Goal: Information Seeking & Learning: Learn about a topic

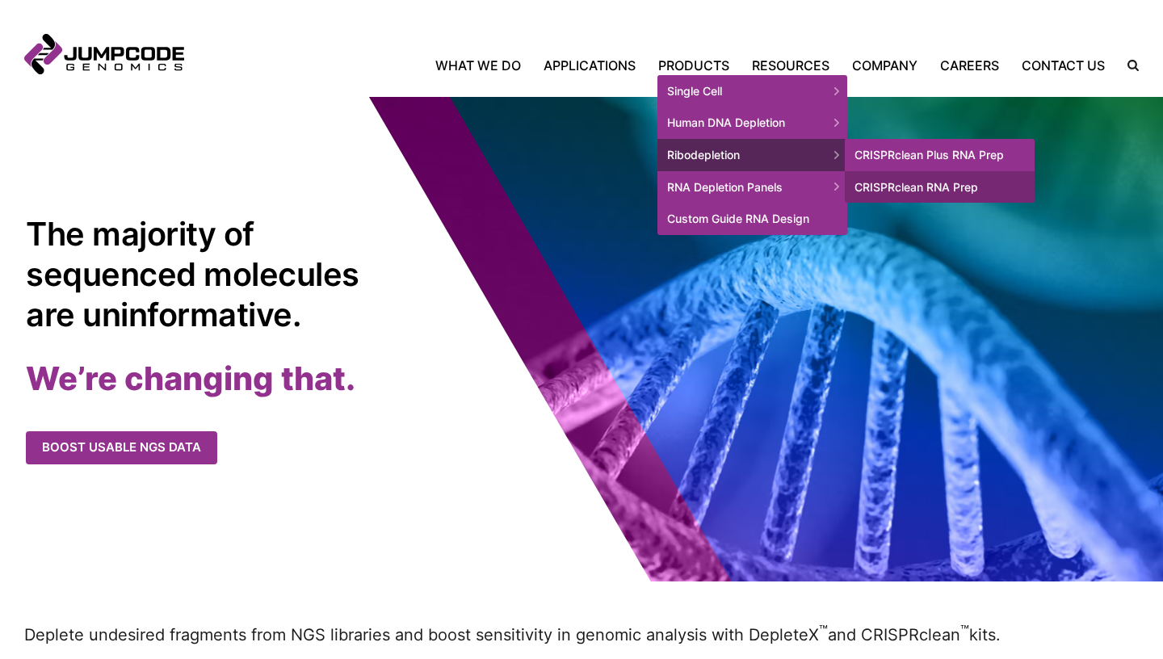
click at [942, 161] on link "CRISPRclean Plus RNA Prep" at bounding box center [940, 155] width 190 height 32
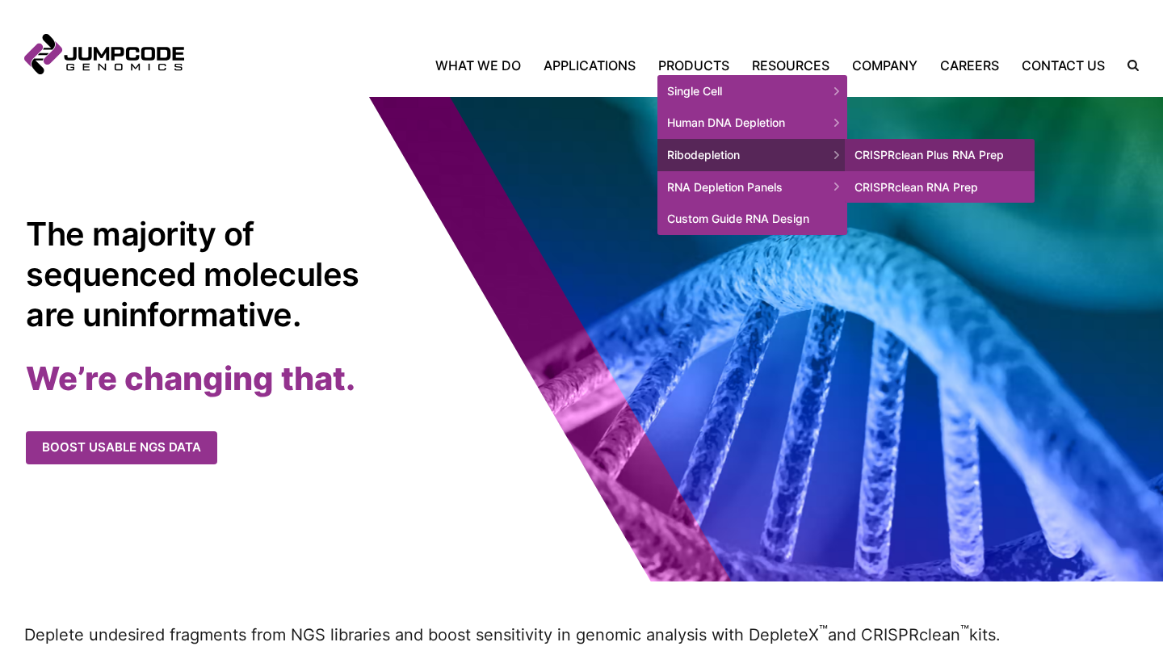
click at [910, 191] on link "CRISPRclean RNA Prep" at bounding box center [940, 187] width 190 height 32
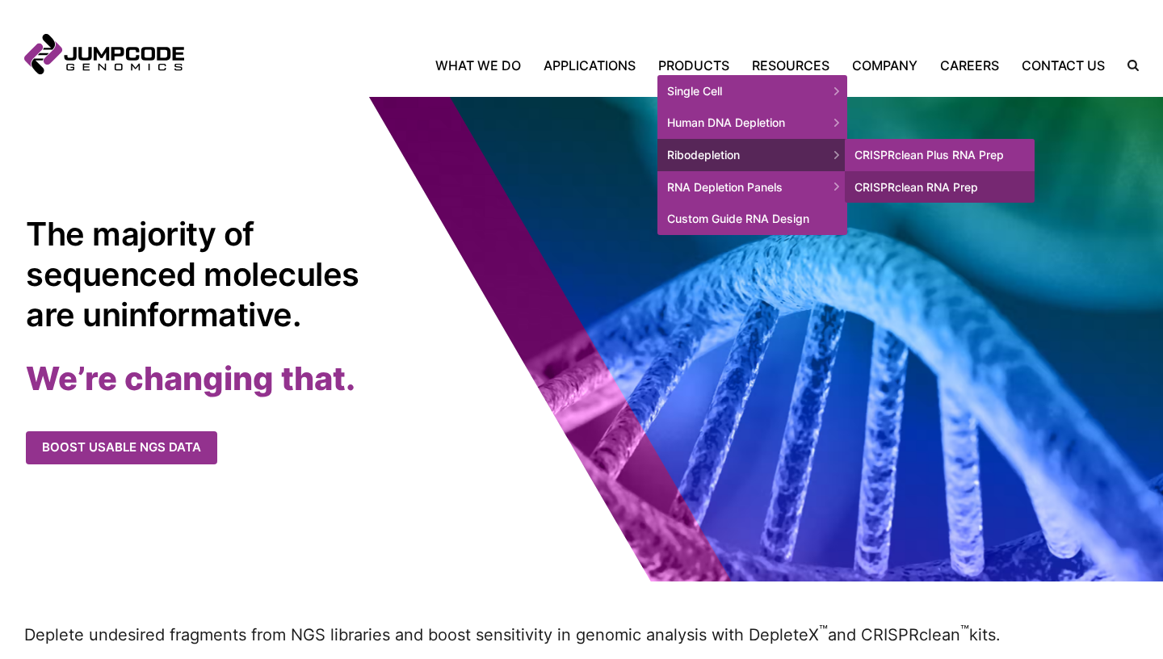
click at [919, 156] on link "CRISPRclean Plus RNA Prep" at bounding box center [940, 155] width 190 height 32
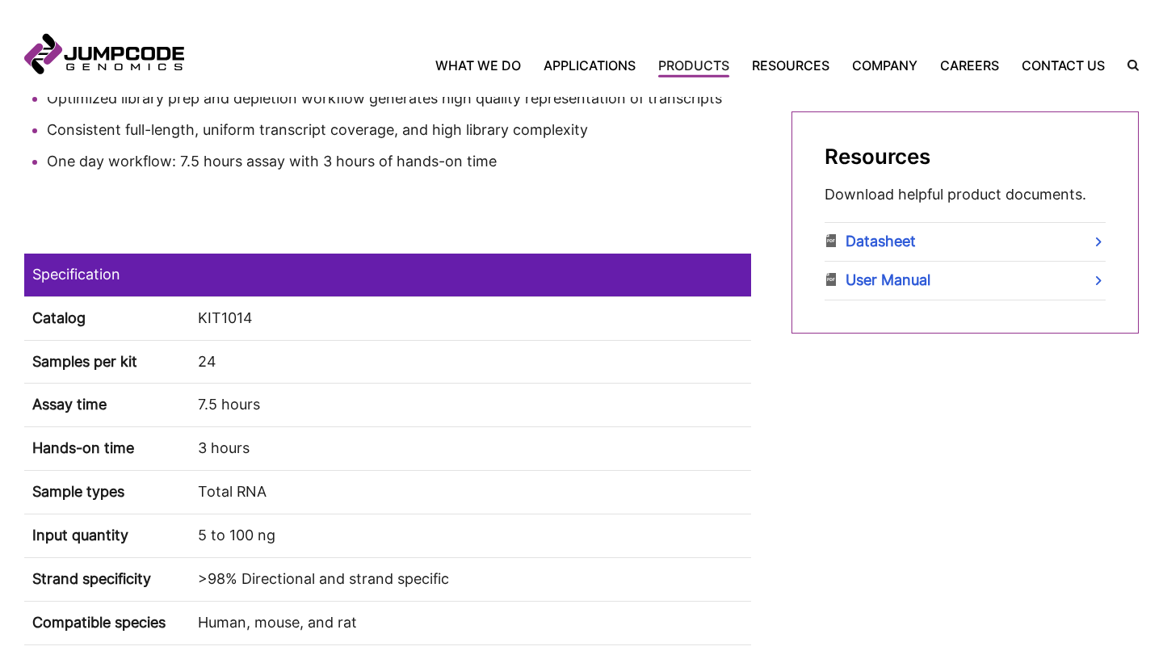
scroll to position [944, 0]
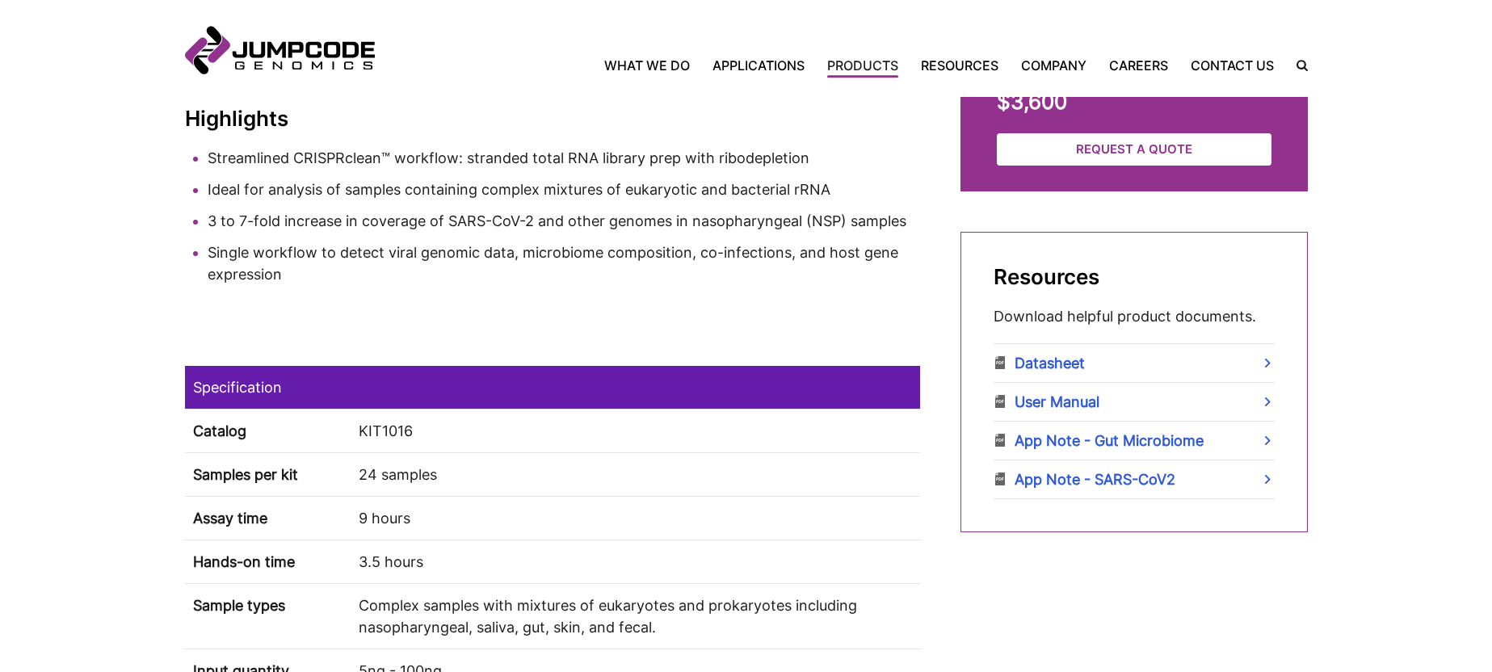
scroll to position [582, 0]
